Goal: Find specific page/section: Find specific page/section

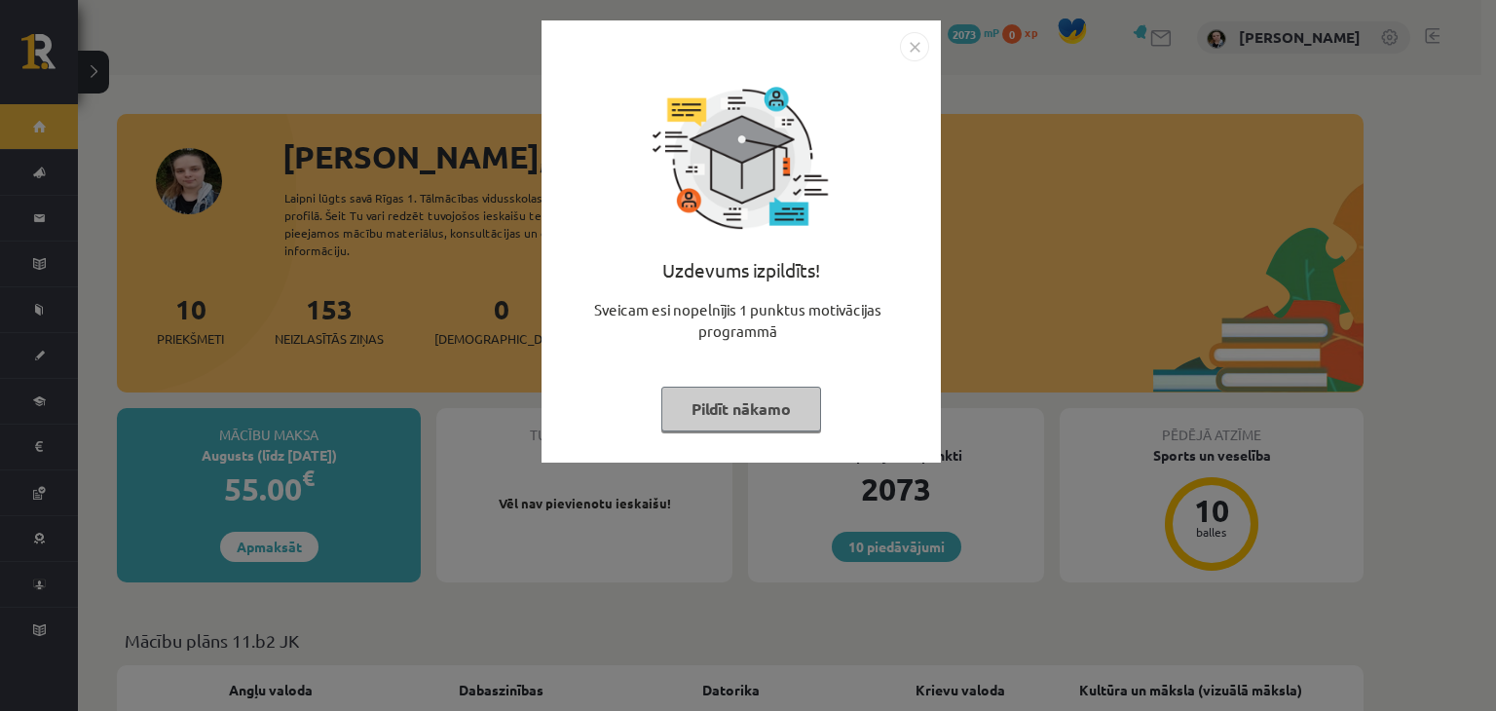
click at [706, 413] on button "Pildīt nākamo" at bounding box center [741, 409] width 160 height 45
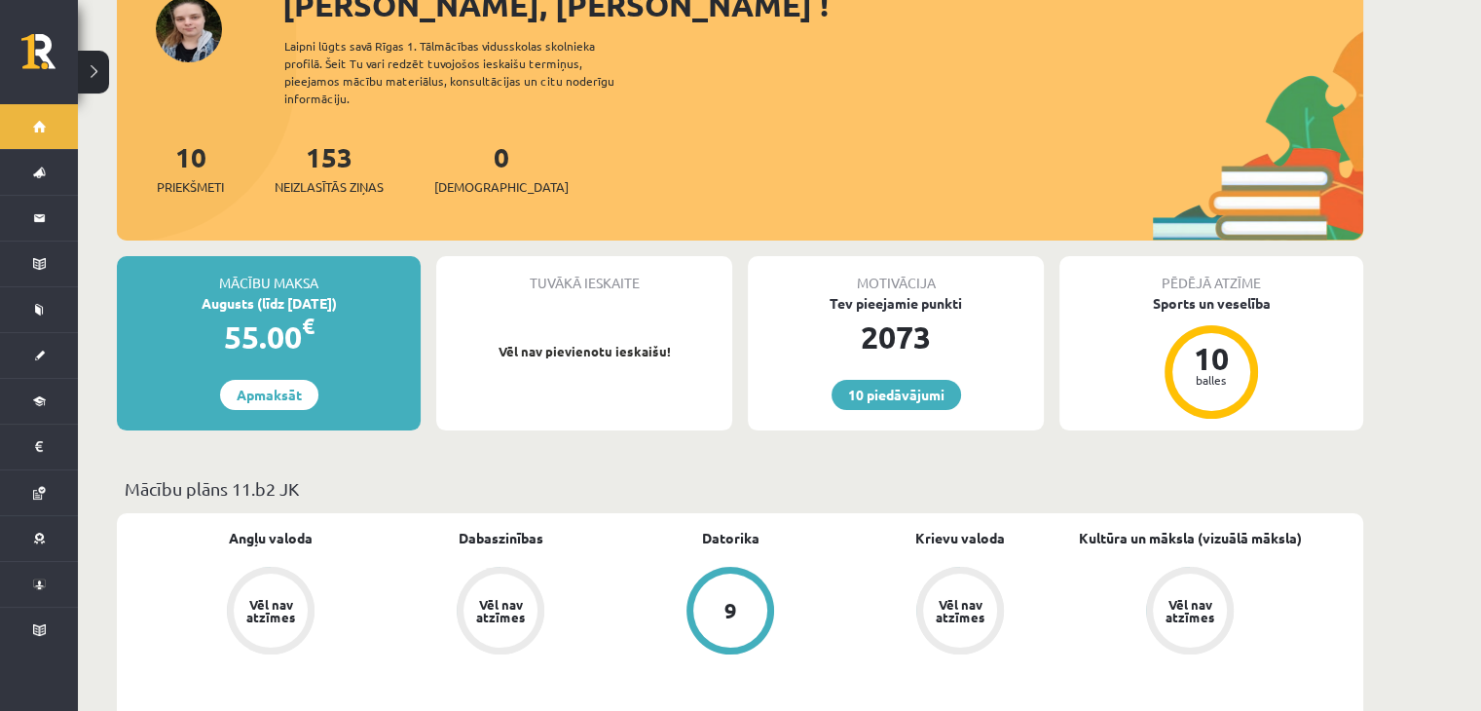
scroll to position [158, 0]
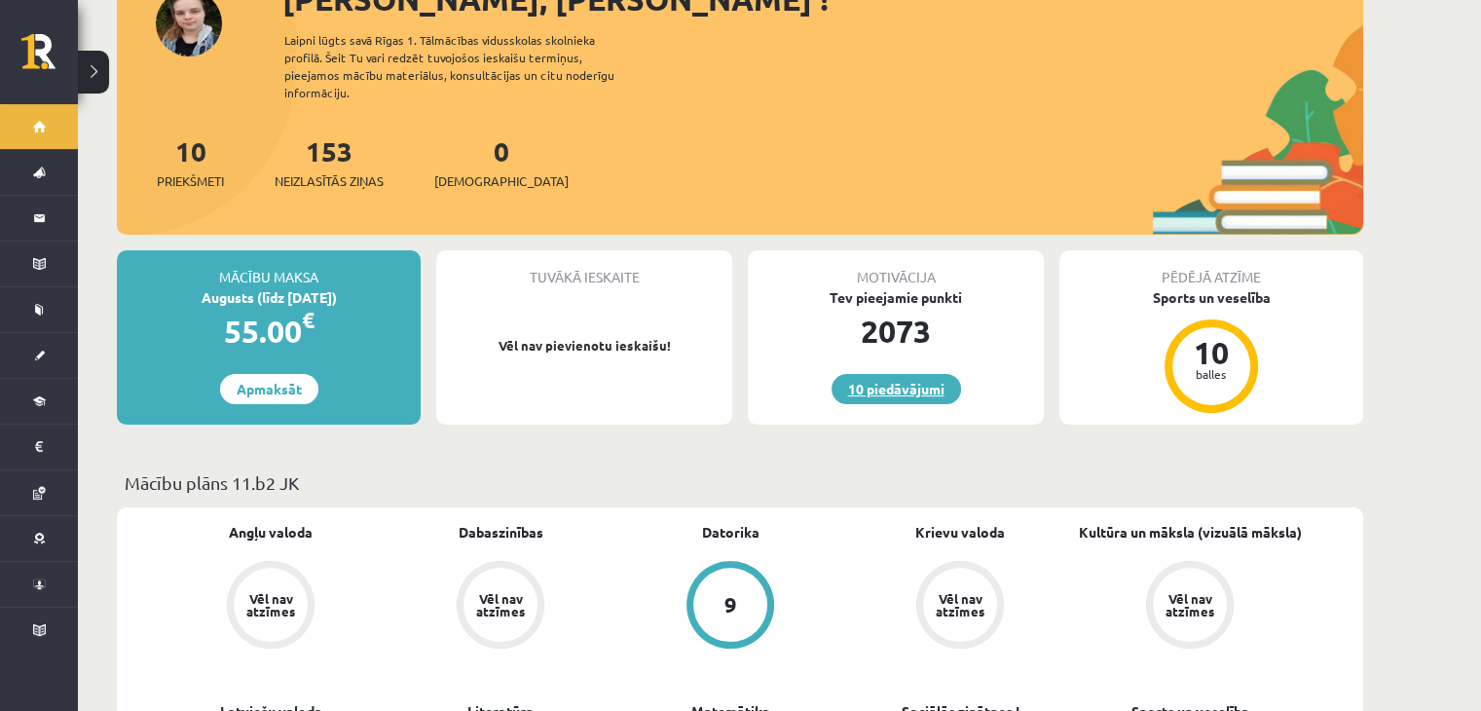
click at [894, 374] on link "10 piedāvājumi" at bounding box center [897, 389] width 130 height 30
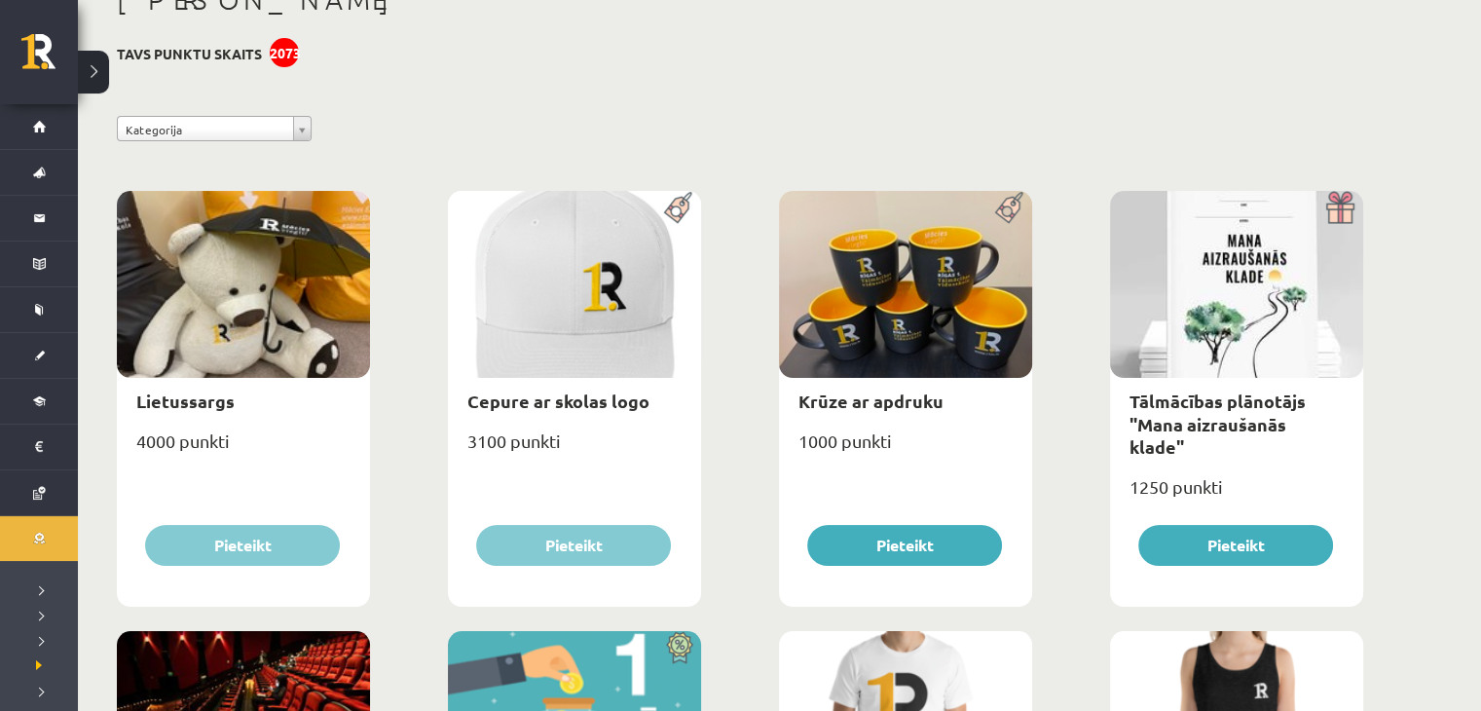
scroll to position [131, 0]
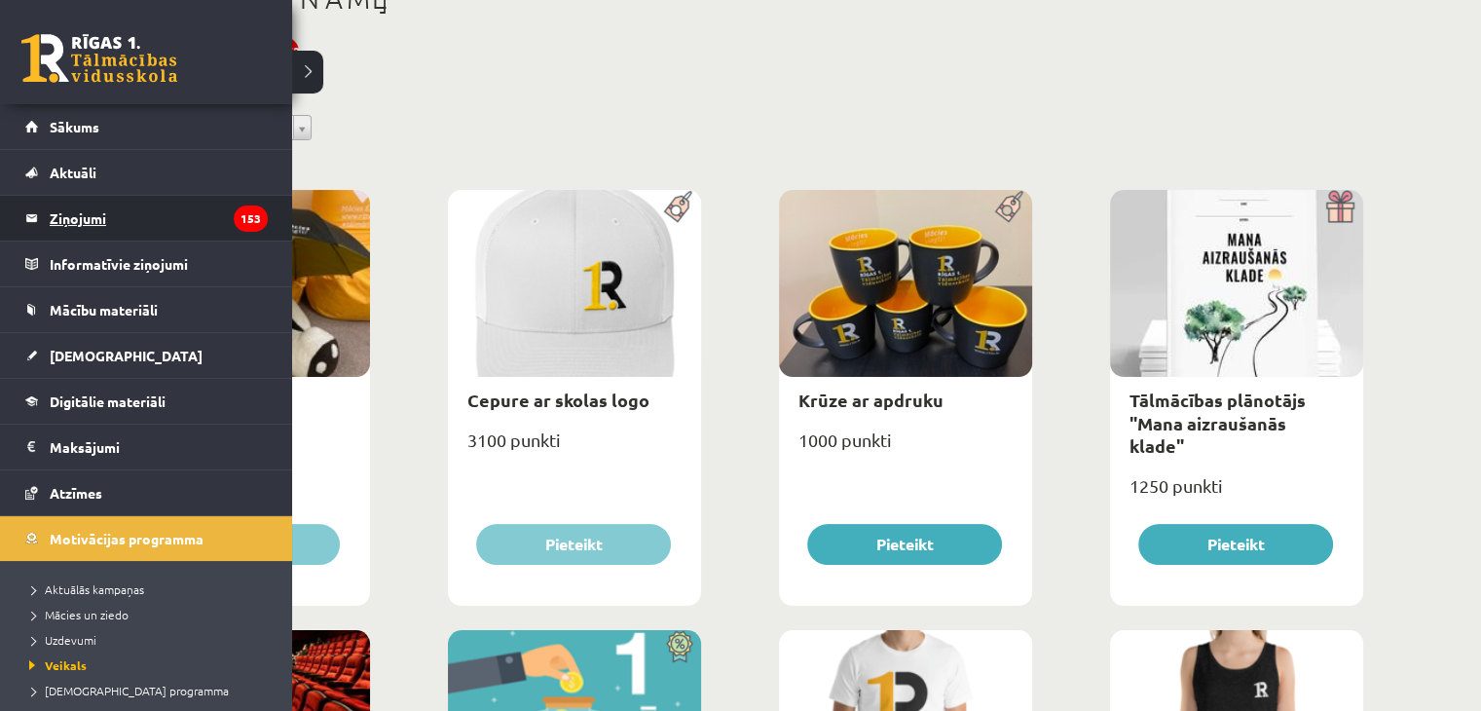
click at [59, 227] on legend "Ziņojumi 153" at bounding box center [159, 218] width 218 height 45
